Goal: Download file/media

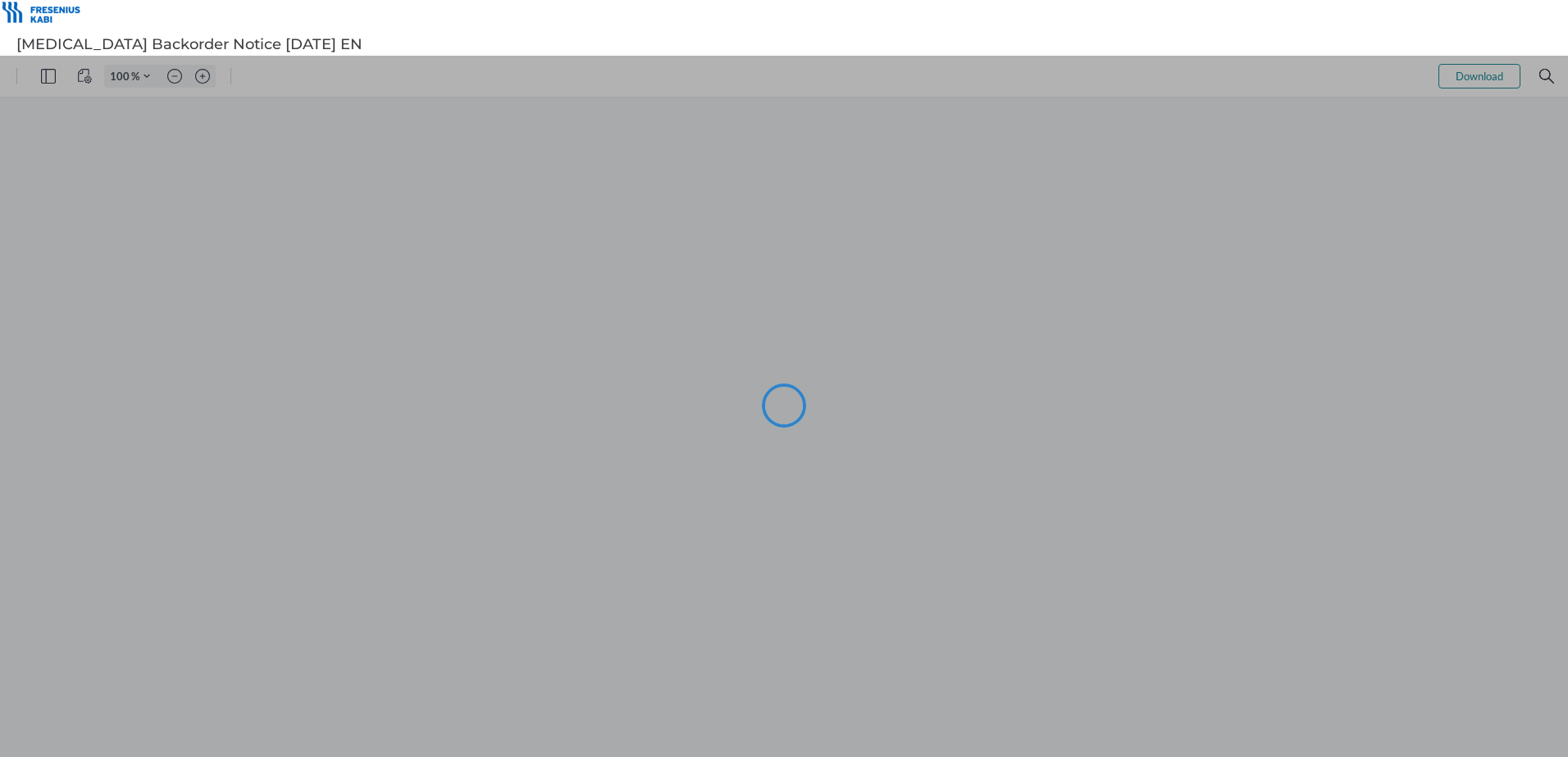
type input "101"
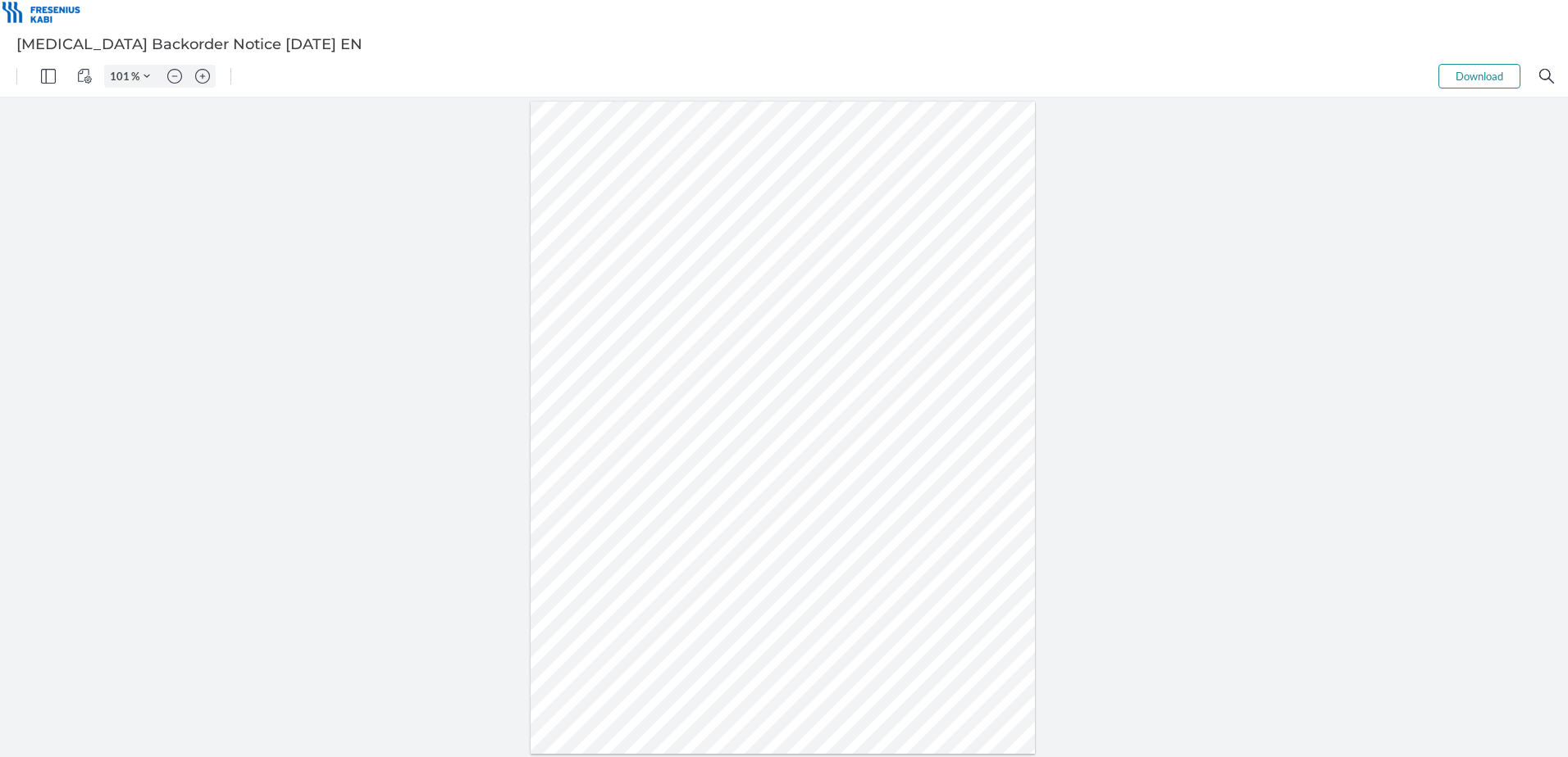
click at [833, 325] on div at bounding box center [783, 429] width 505 height 654
click at [1491, 71] on button "Download" at bounding box center [1479, 76] width 82 height 25
click at [1458, 77] on button "Download" at bounding box center [1479, 76] width 82 height 25
drag, startPoint x: 653, startPoint y: 418, endPoint x: 628, endPoint y: 421, distance: 25.2
click at [628, 421] on div at bounding box center [783, 429] width 505 height 654
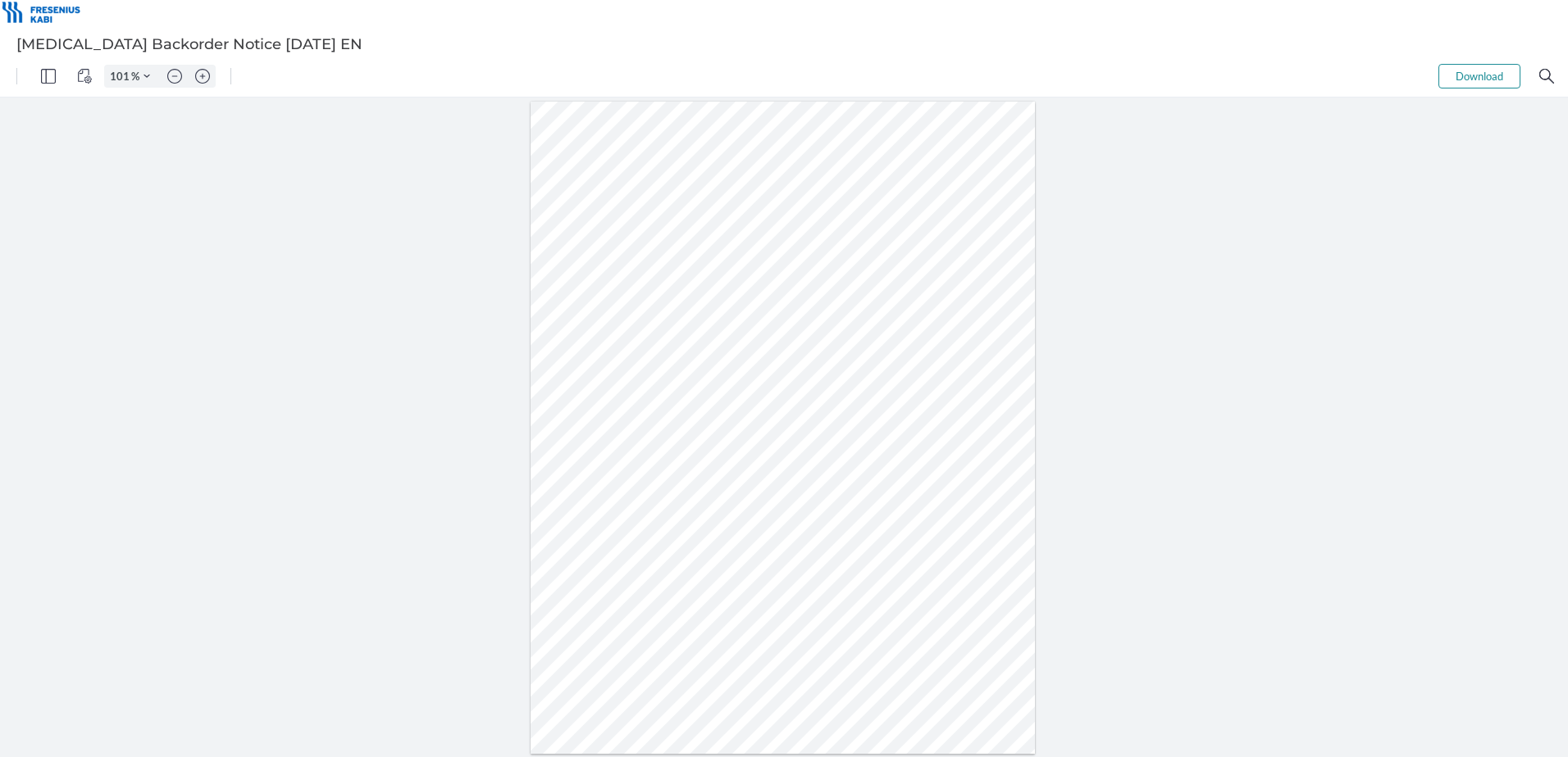
click at [1453, 79] on button "Download" at bounding box center [1479, 76] width 82 height 25
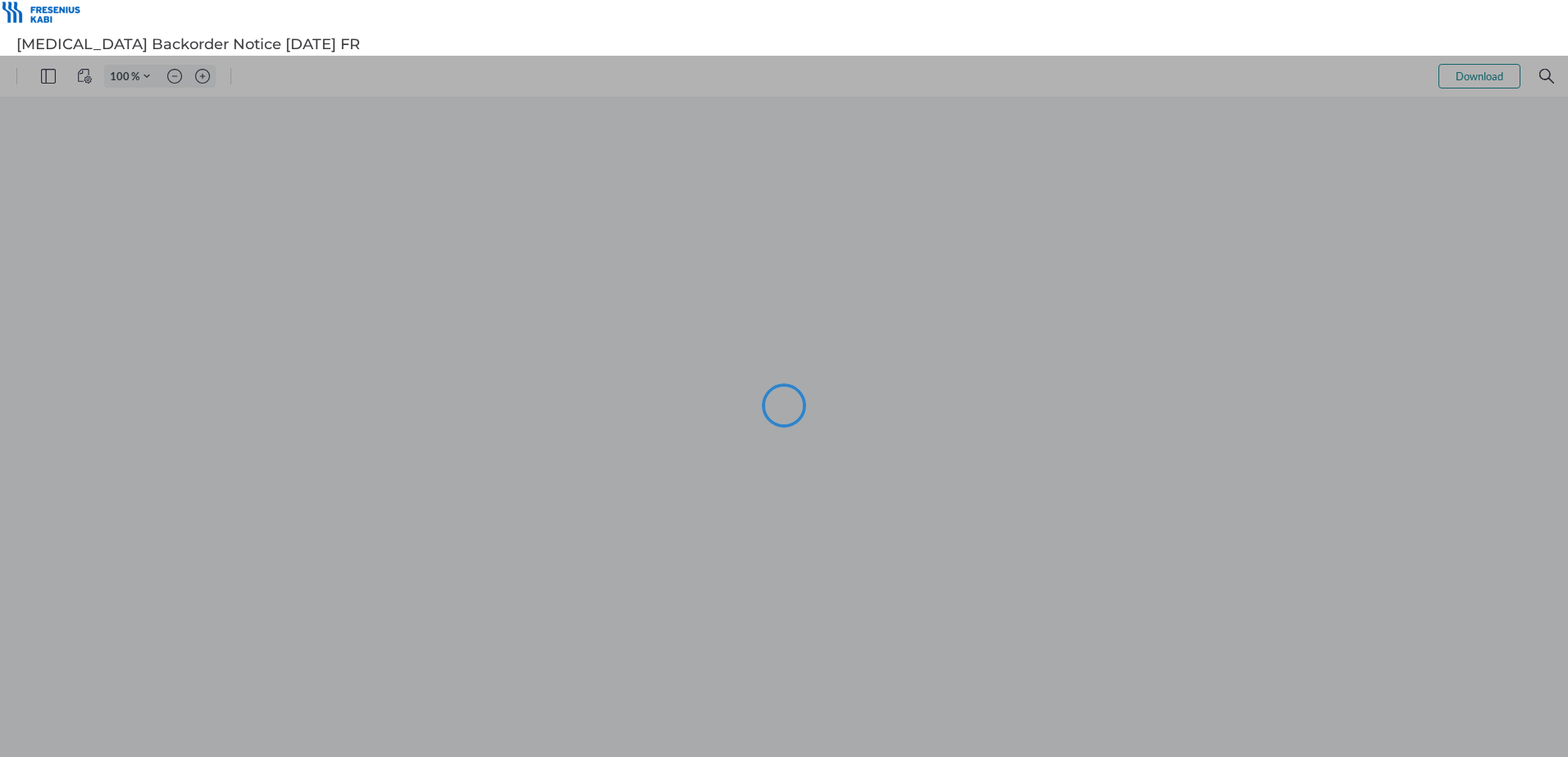
type input "101"
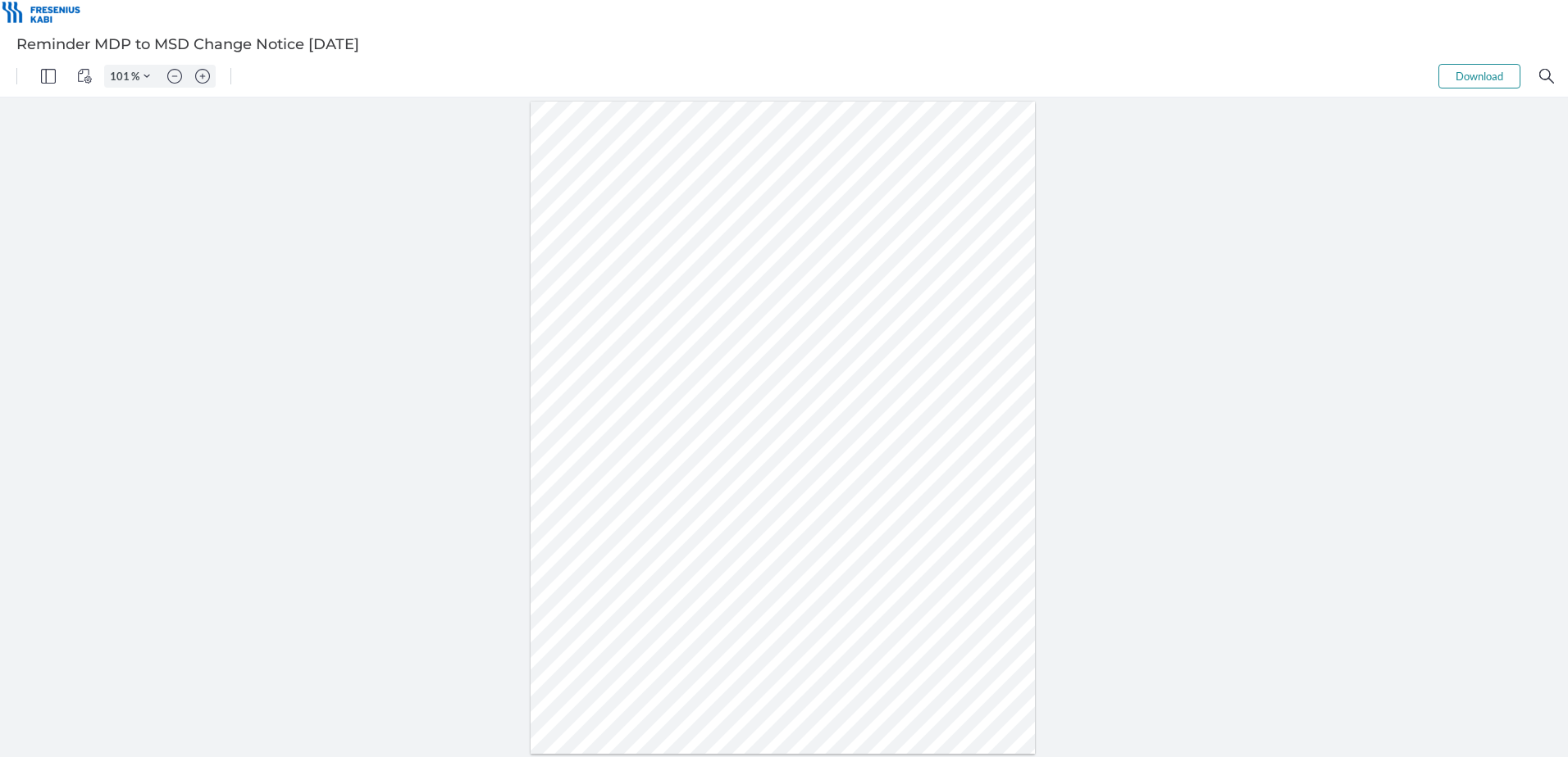
click at [1478, 76] on button "Download" at bounding box center [1479, 76] width 82 height 25
